Goal: Communication & Community: Ask a question

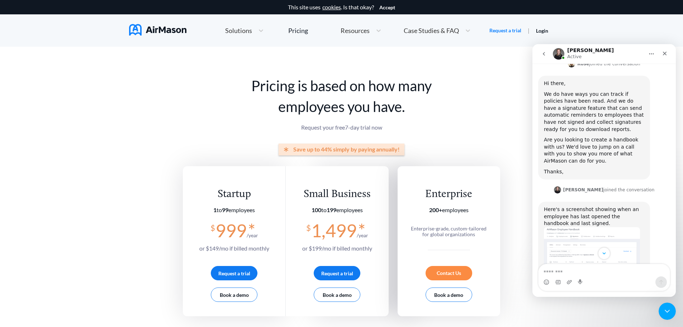
scroll to position [233, 0]
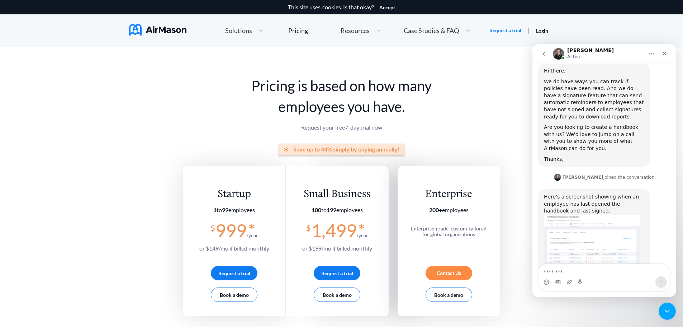
click at [599, 214] on img "Holly says…" at bounding box center [592, 243] width 96 height 59
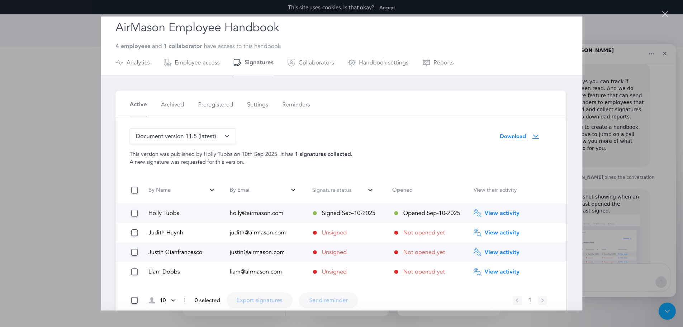
scroll to position [0, 0]
click at [665, 14] on div "Close" at bounding box center [665, 14] width 7 height 7
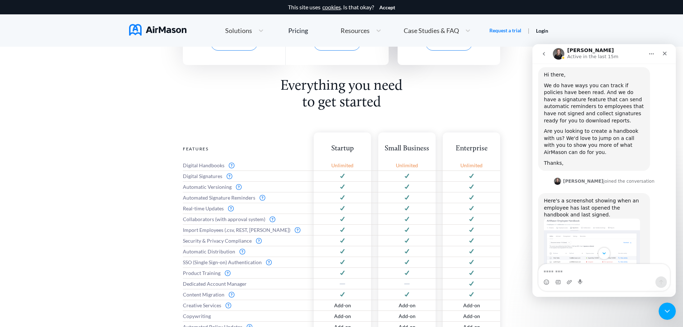
scroll to position [233, 0]
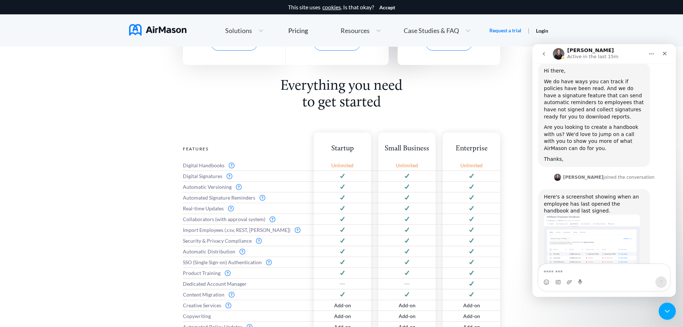
click at [578, 232] on img "Holly says…" at bounding box center [592, 243] width 96 height 59
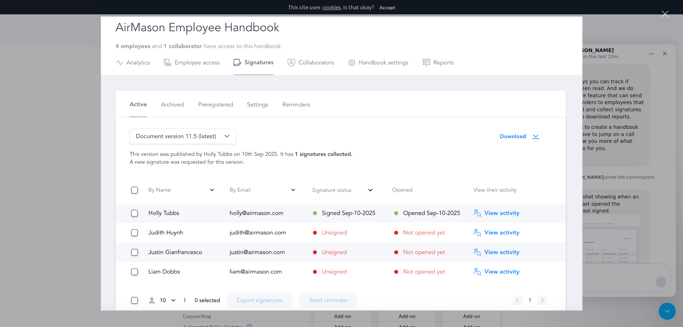
scroll to position [0, 0]
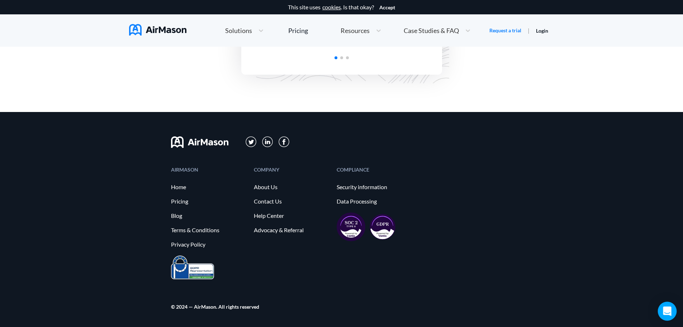
click at [663, 312] on icon "Open Intercom Messenger" at bounding box center [667, 310] width 9 height 9
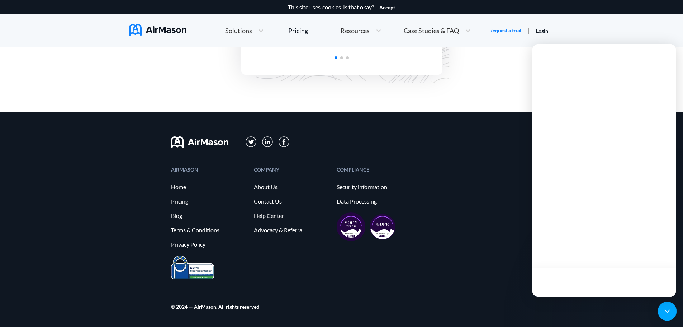
click at [663, 312] on div "Open Intercom Messenger" at bounding box center [667, 311] width 19 height 19
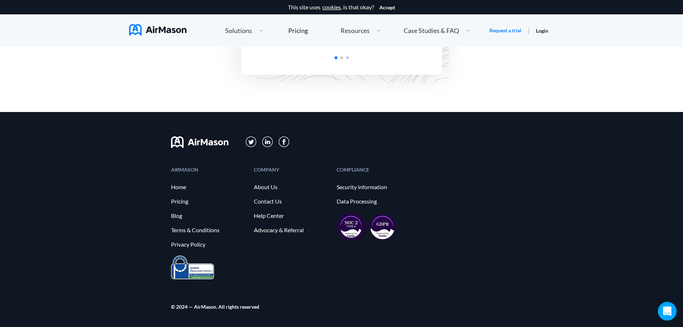
click at [668, 308] on icon "Open Intercom Messenger" at bounding box center [666, 310] width 12 height 12
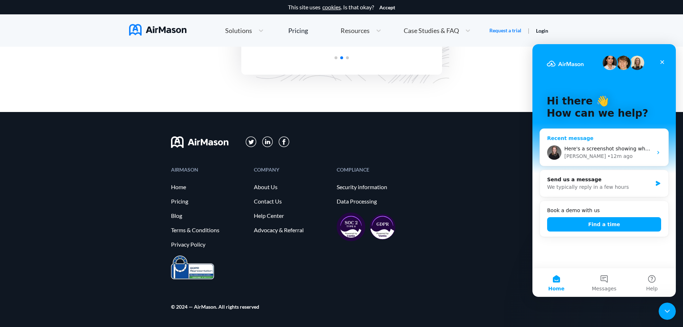
click at [645, 148] on span "Here's a screenshot showing when an employee has last opened the handbook and l…" at bounding box center [684, 149] width 241 height 6
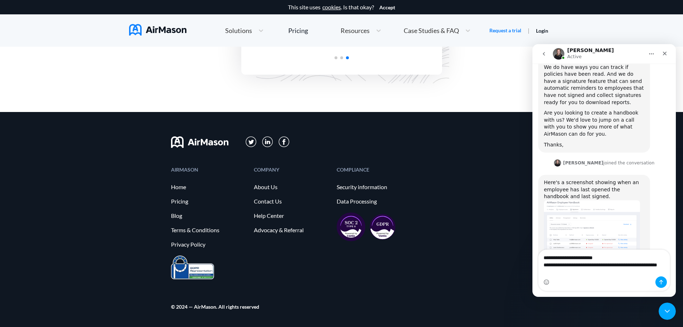
scroll to position [254, 0]
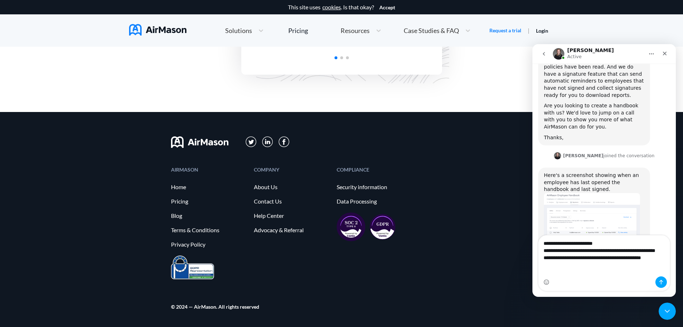
type textarea "**********"
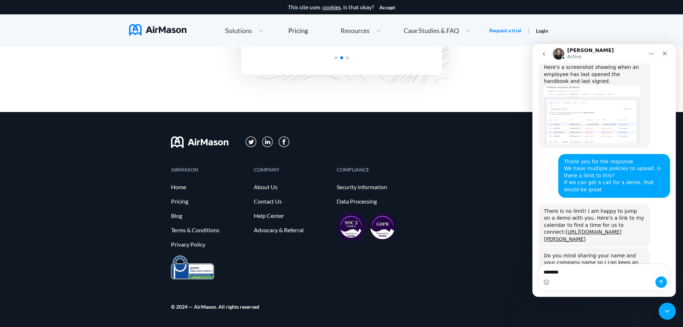
scroll to position [369, 0]
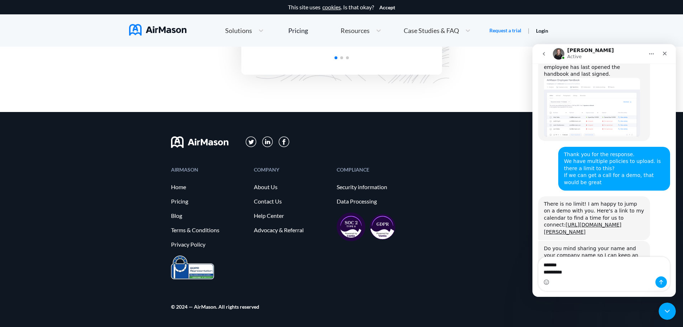
type textarea "**********"
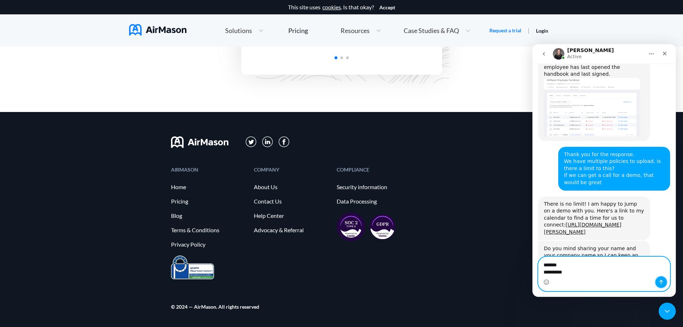
click at [659, 281] on icon "Send a message…" at bounding box center [661, 282] width 6 height 6
